Goal: Information Seeking & Learning: Understand process/instructions

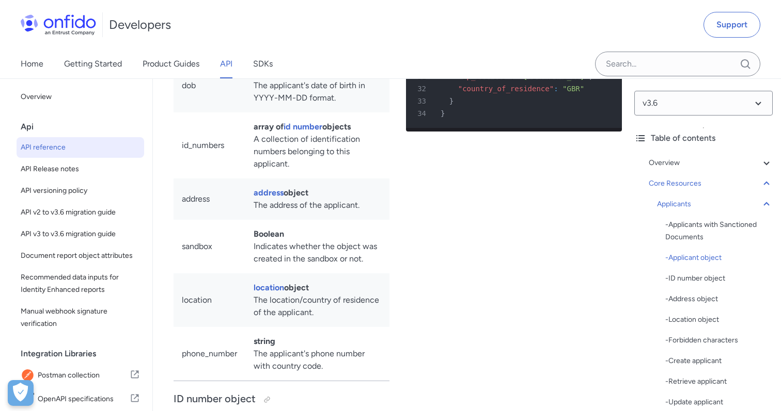
scroll to position [12036, 0]
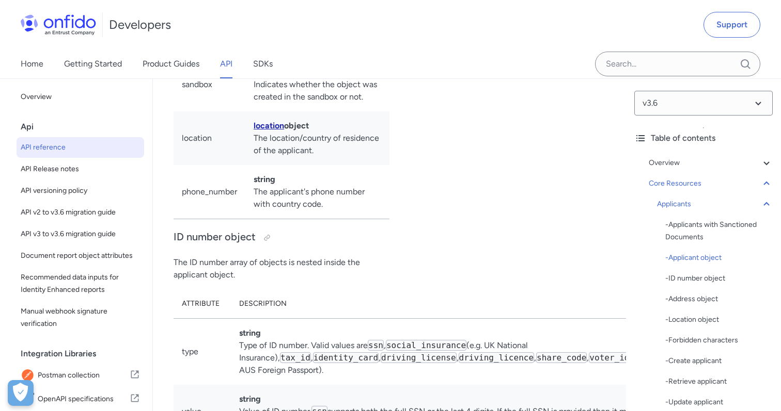
click at [273, 131] on link "location" at bounding box center [268, 126] width 30 height 10
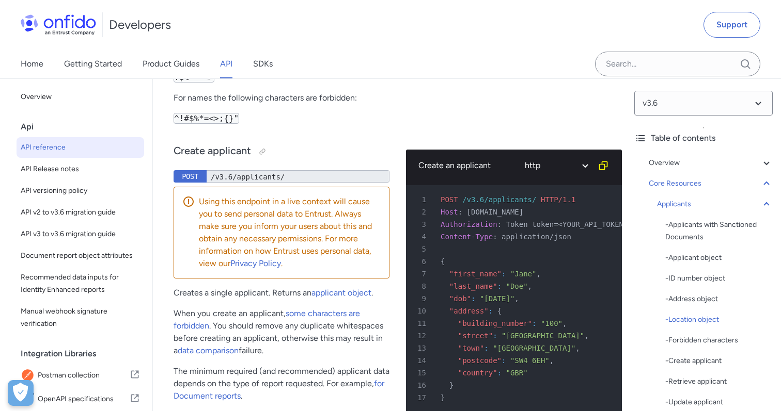
scroll to position [13986, 0]
copy td "ISO"
drag, startPoint x: 348, startPoint y: 205, endPoint x: 279, endPoint y: 174, distance: 76.0
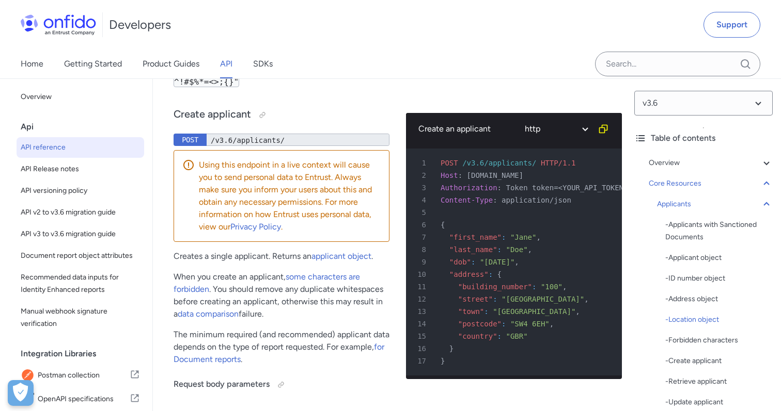
scroll to position [14017, 0]
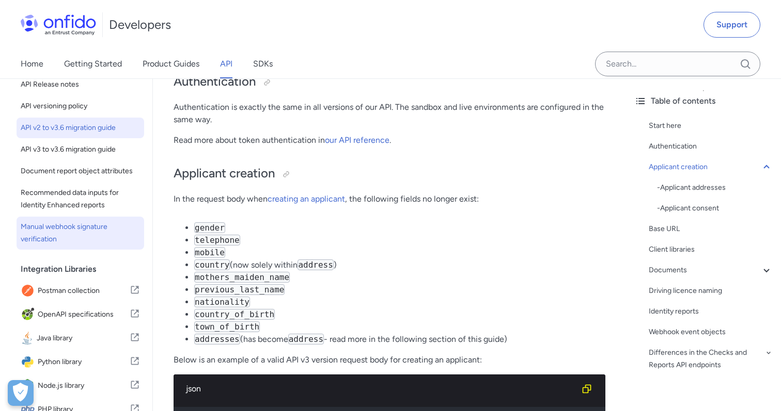
scroll to position [85, 0]
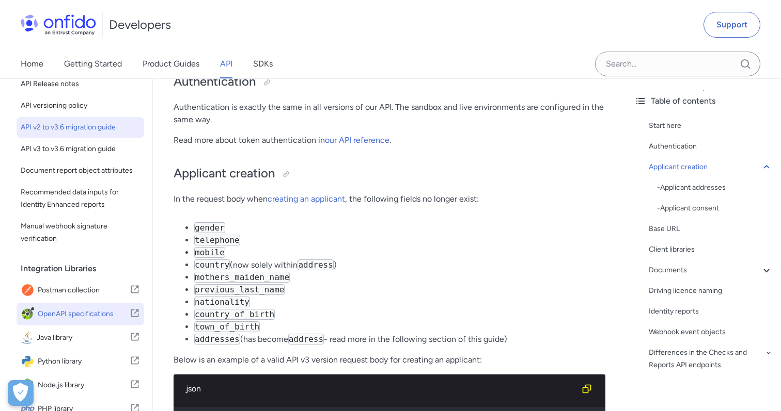
click at [62, 315] on span "OpenAPI specifications" at bounding box center [84, 314] width 92 height 14
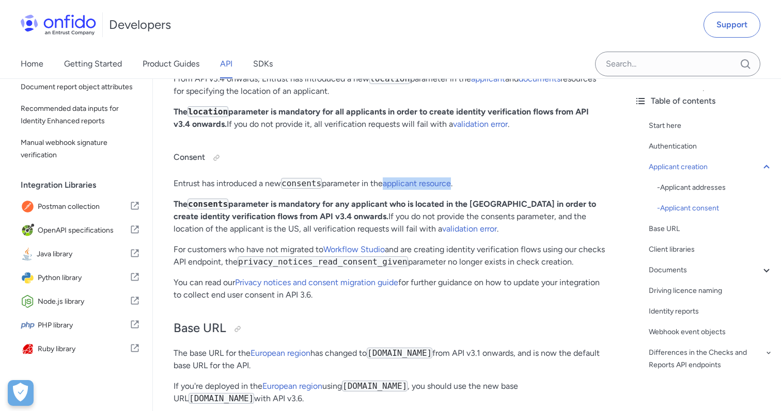
scroll to position [1019, 0]
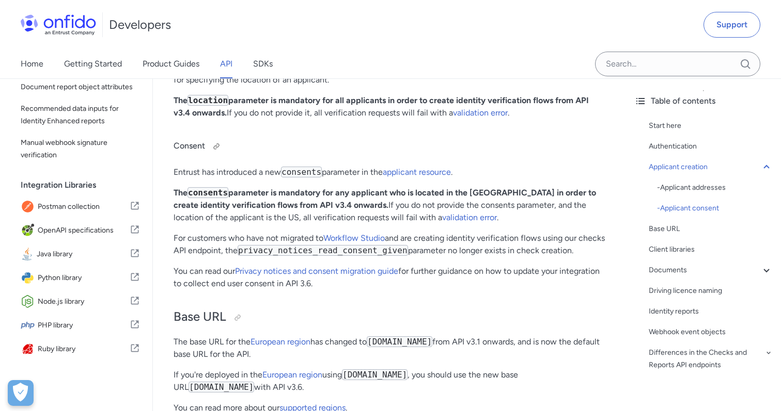
click at [330, 144] on h4 "Consent" at bounding box center [389, 146] width 432 height 17
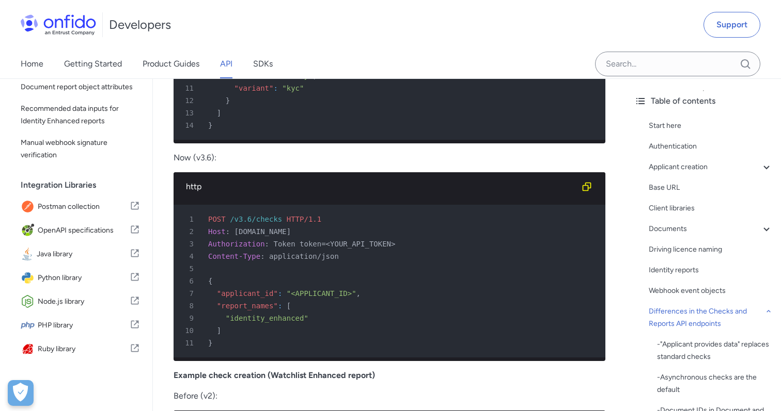
scroll to position [3608, 0]
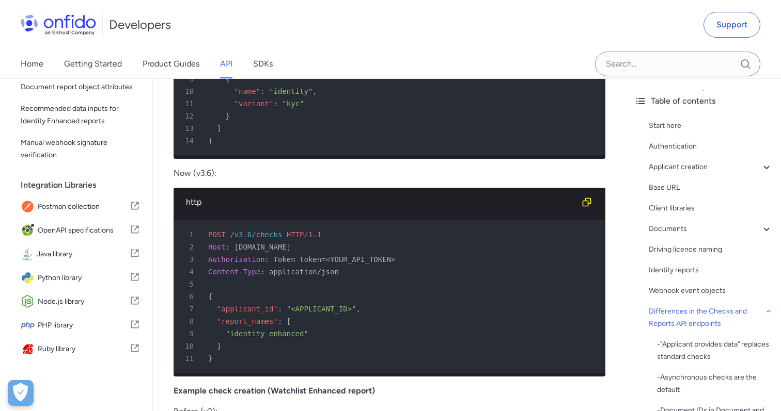
click at [333, 135] on div "13 ]" at bounding box center [384, 128] width 413 height 12
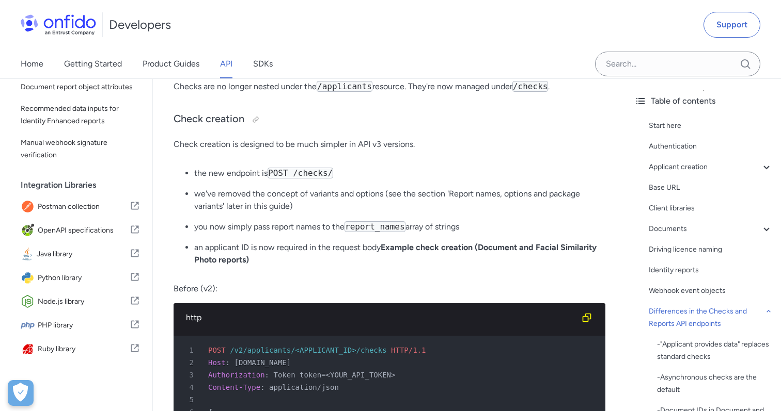
scroll to position [2694, 0]
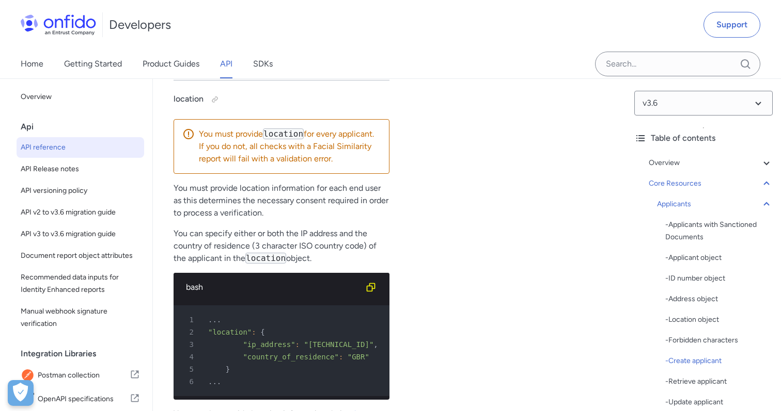
scroll to position [14894, 0]
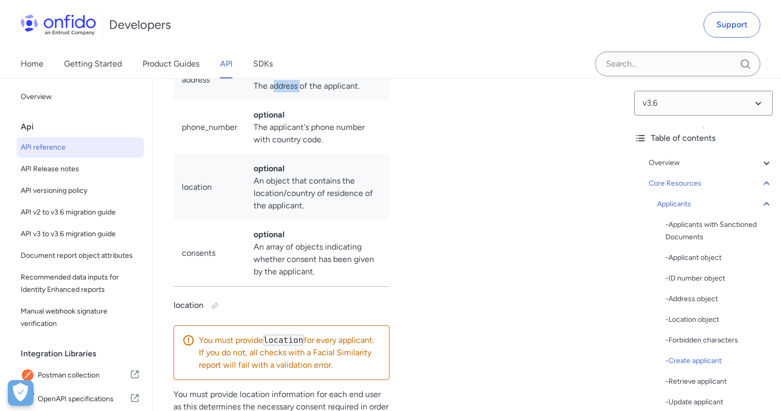
scroll to position [14710, 0]
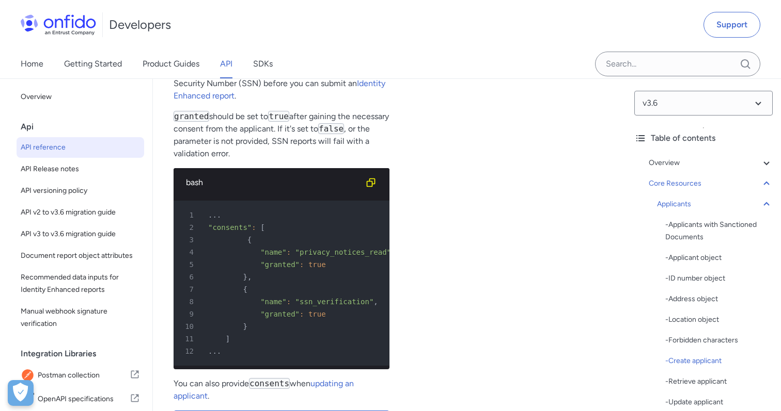
scroll to position [15735, 0]
